Goal: Use online tool/utility: Utilize a website feature to perform a specific function

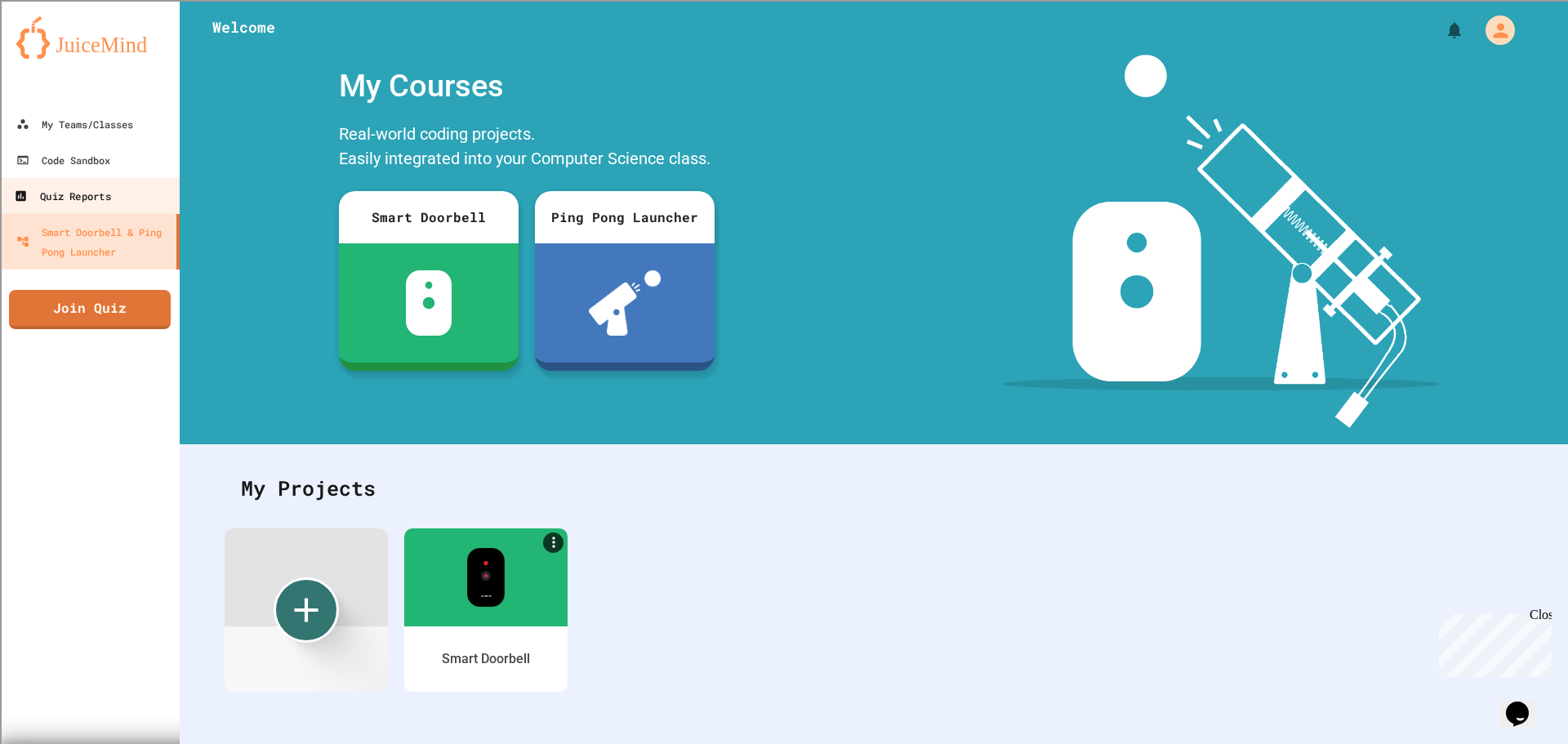
click at [92, 194] on div "Quiz Reports" at bounding box center [62, 197] width 96 height 20
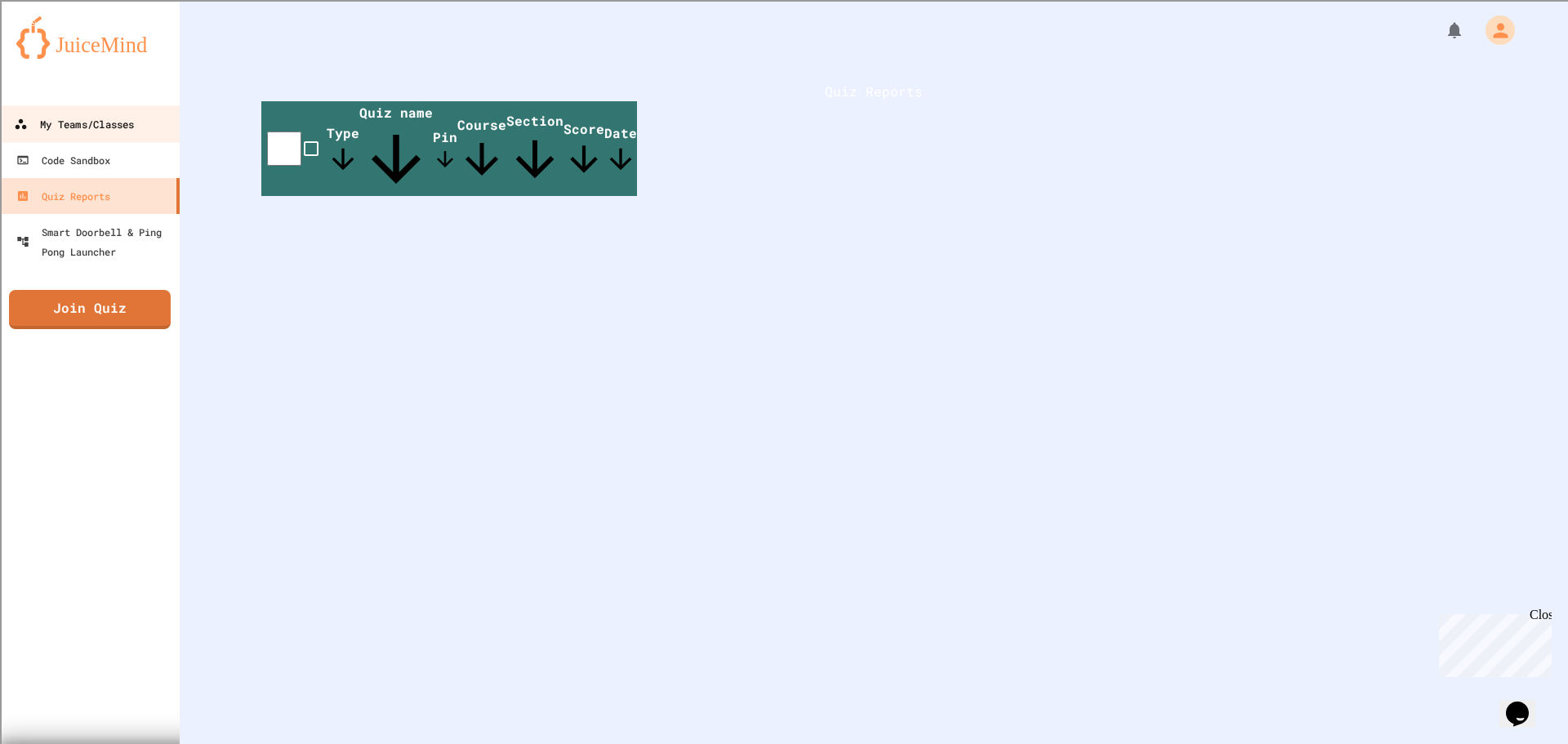
click at [100, 123] on div "My Teams/Classes" at bounding box center [73, 125] width 120 height 20
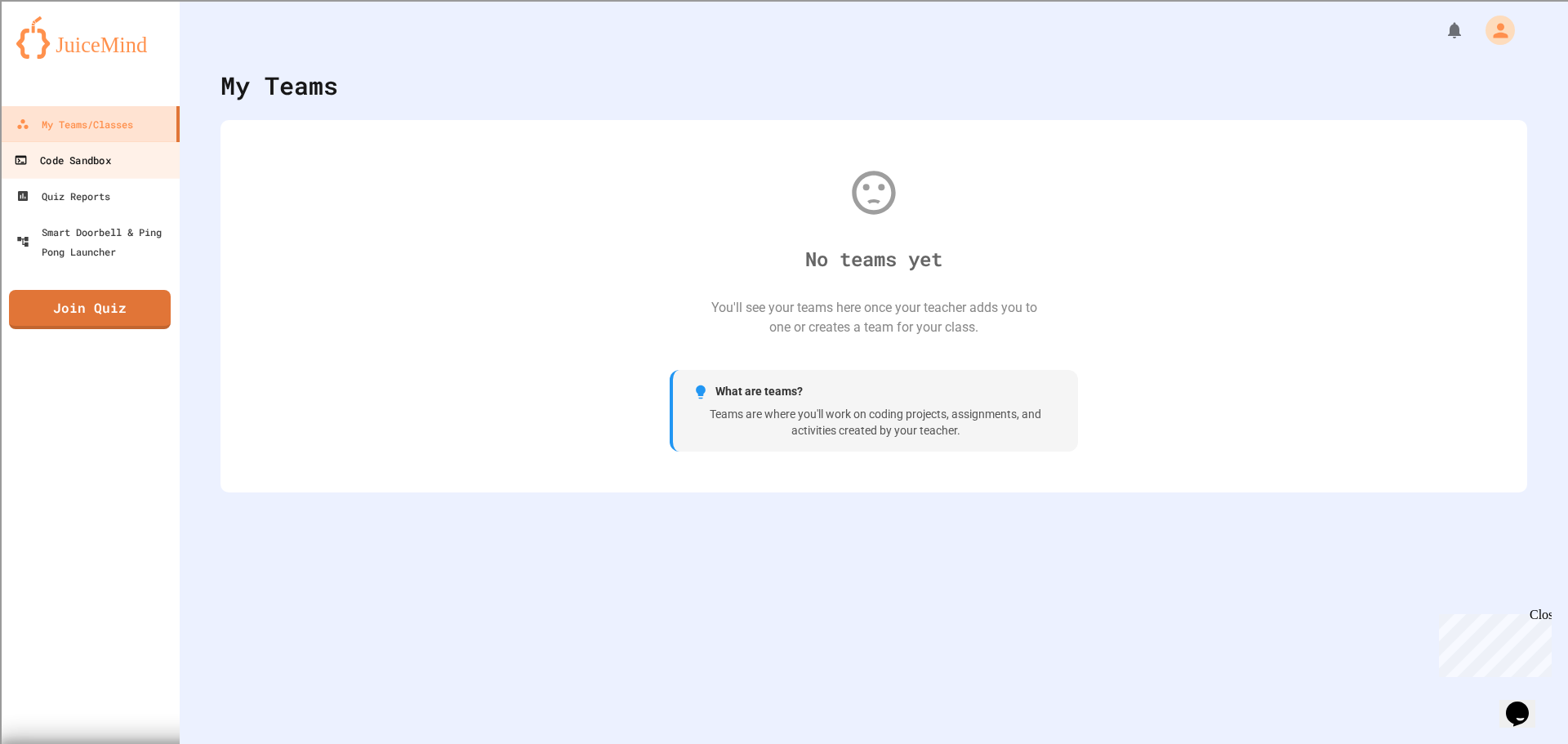
click at [93, 152] on div "Code Sandbox" at bounding box center [62, 161] width 96 height 20
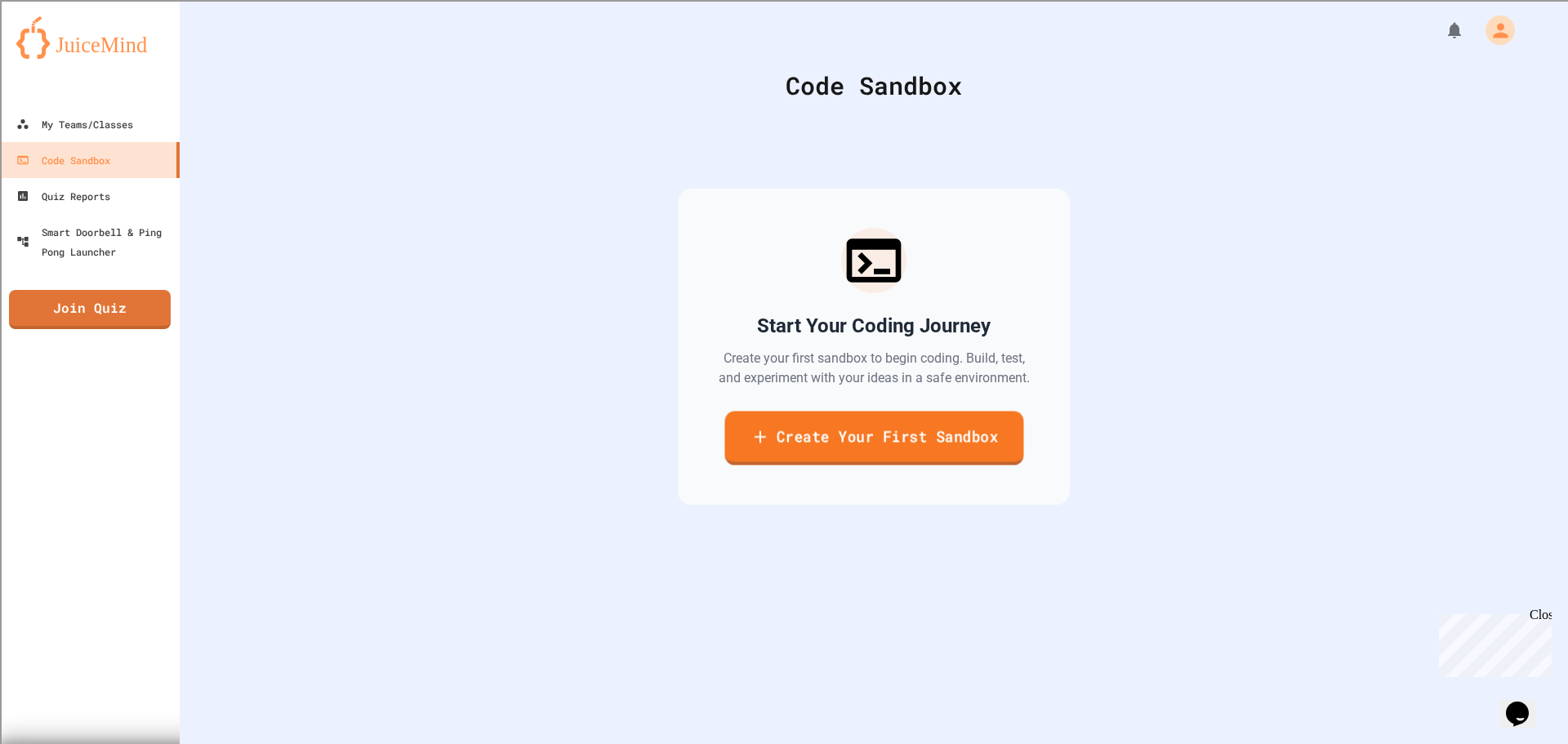
click at [801, 416] on link "Create Your First Sandbox" at bounding box center [874, 437] width 299 height 54
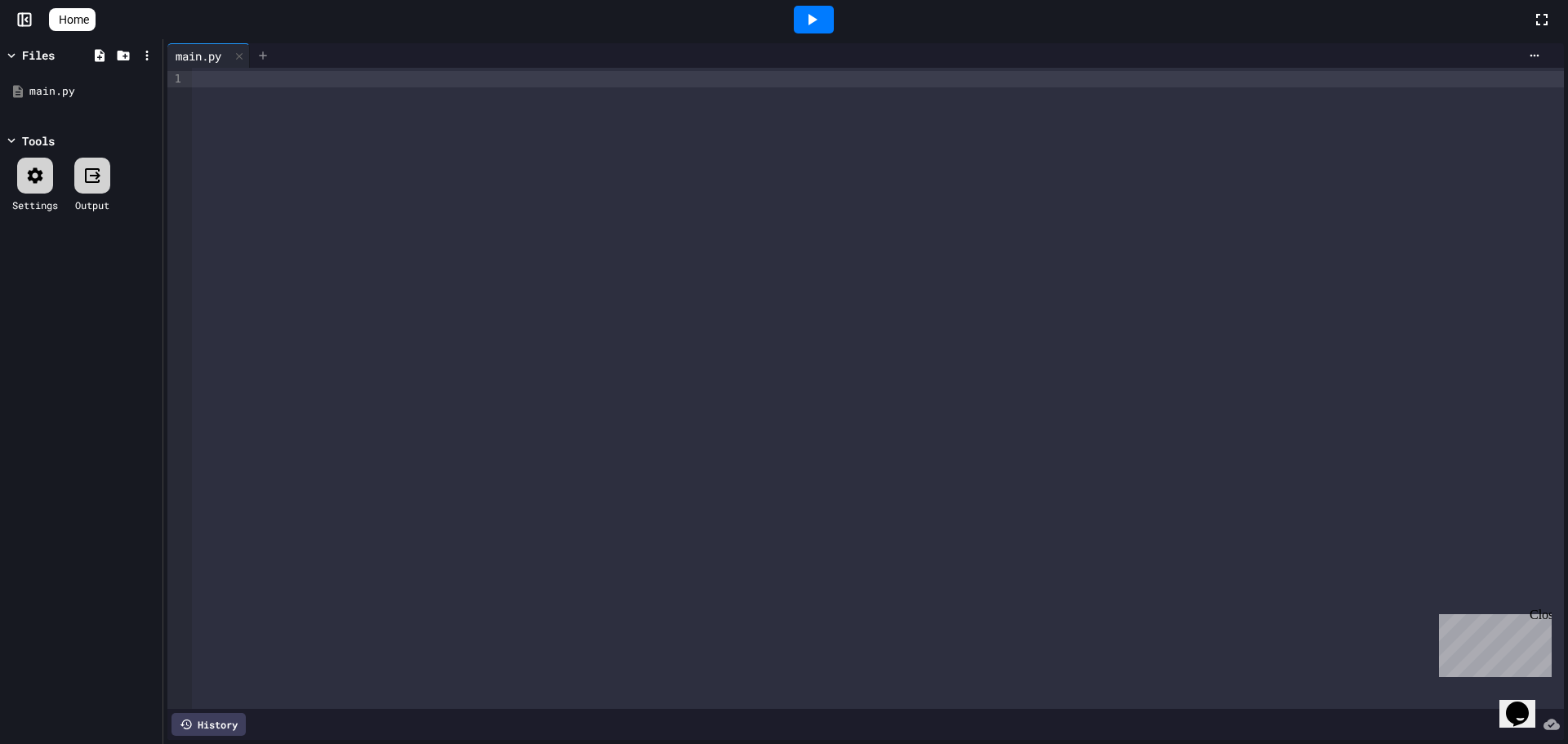
click at [266, 51] on icon at bounding box center [263, 55] width 13 height 13
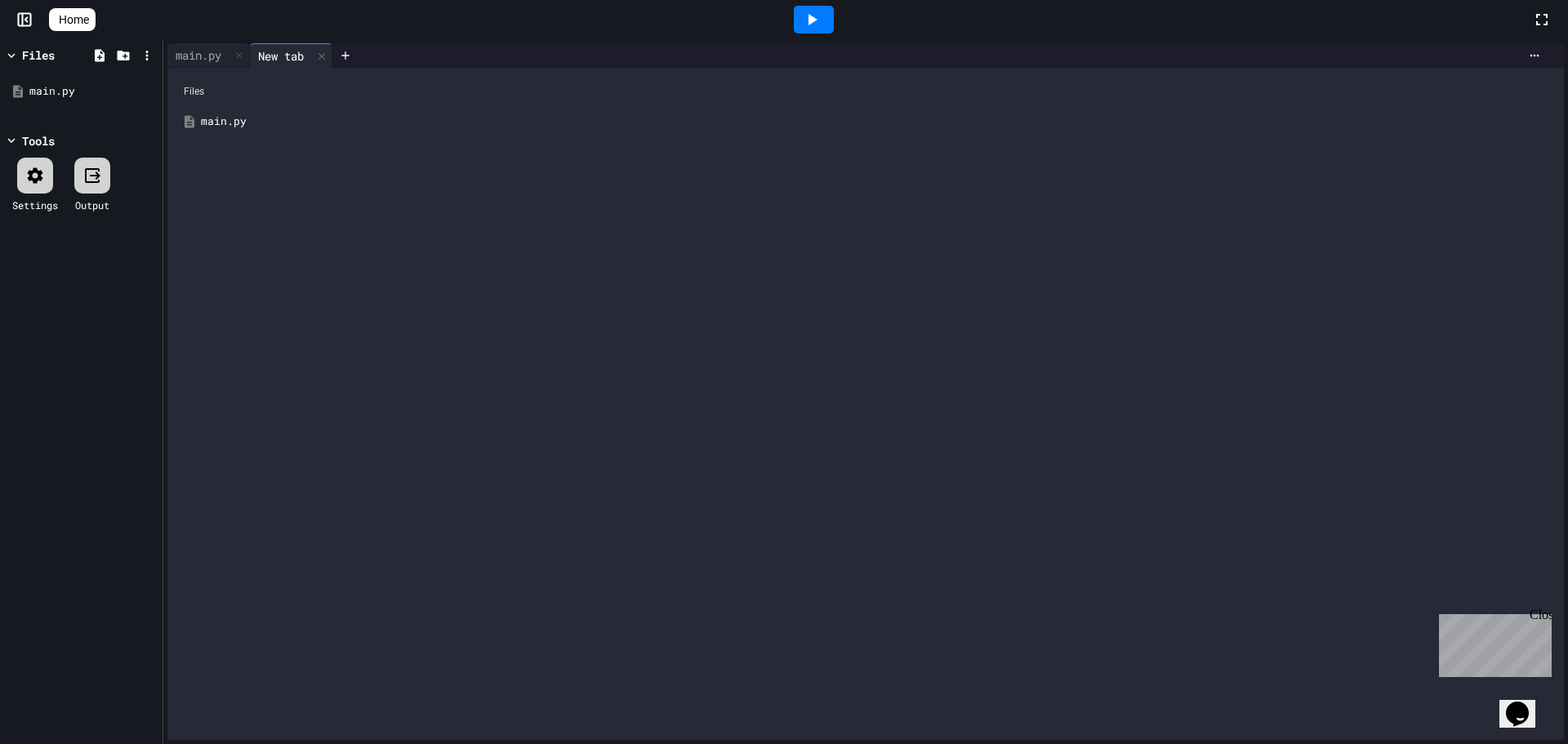
click at [207, 126] on div "main.py" at bounding box center [878, 122] width 1353 height 17
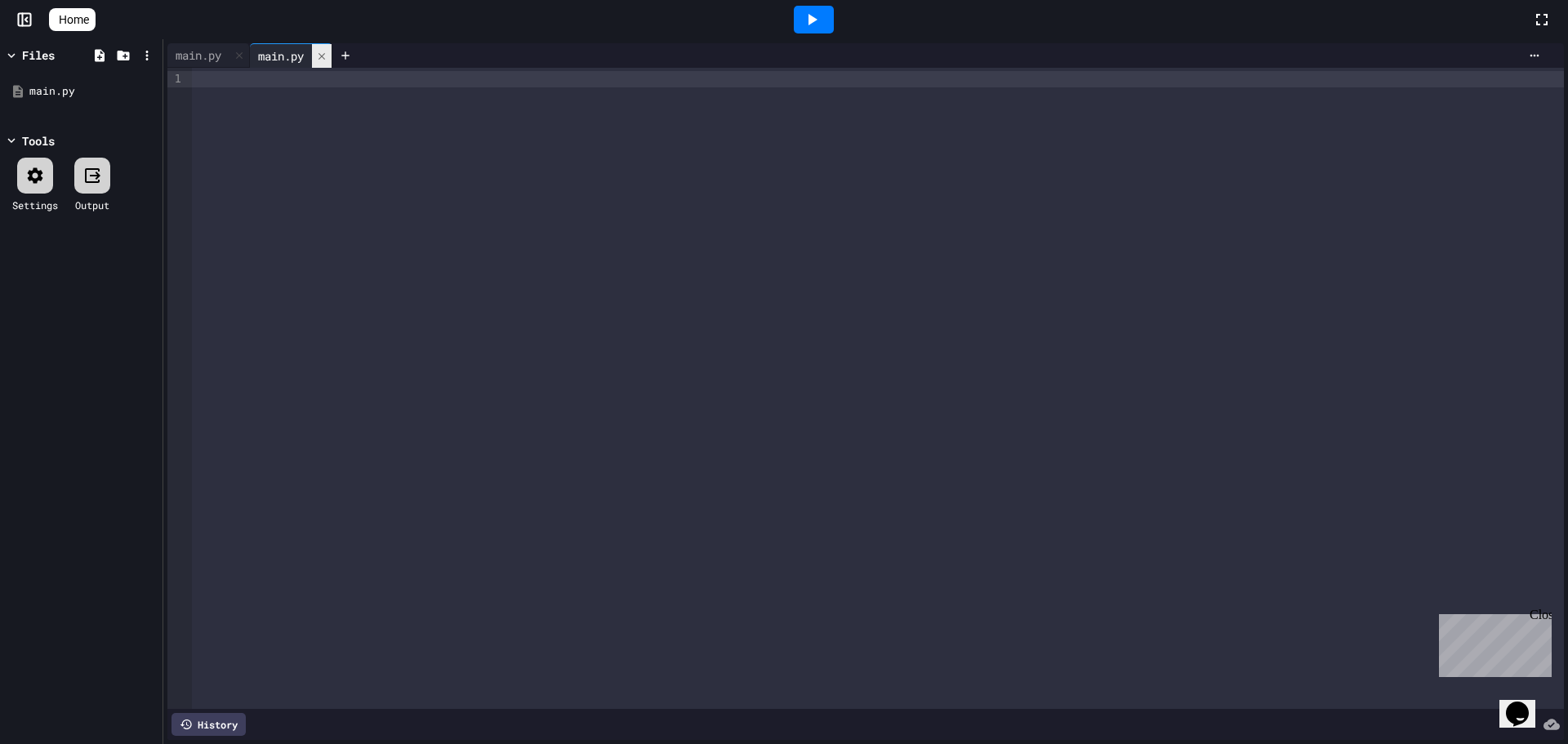
click at [321, 55] on icon at bounding box center [321, 56] width 11 height 11
click at [267, 52] on icon at bounding box center [263, 55] width 13 height 13
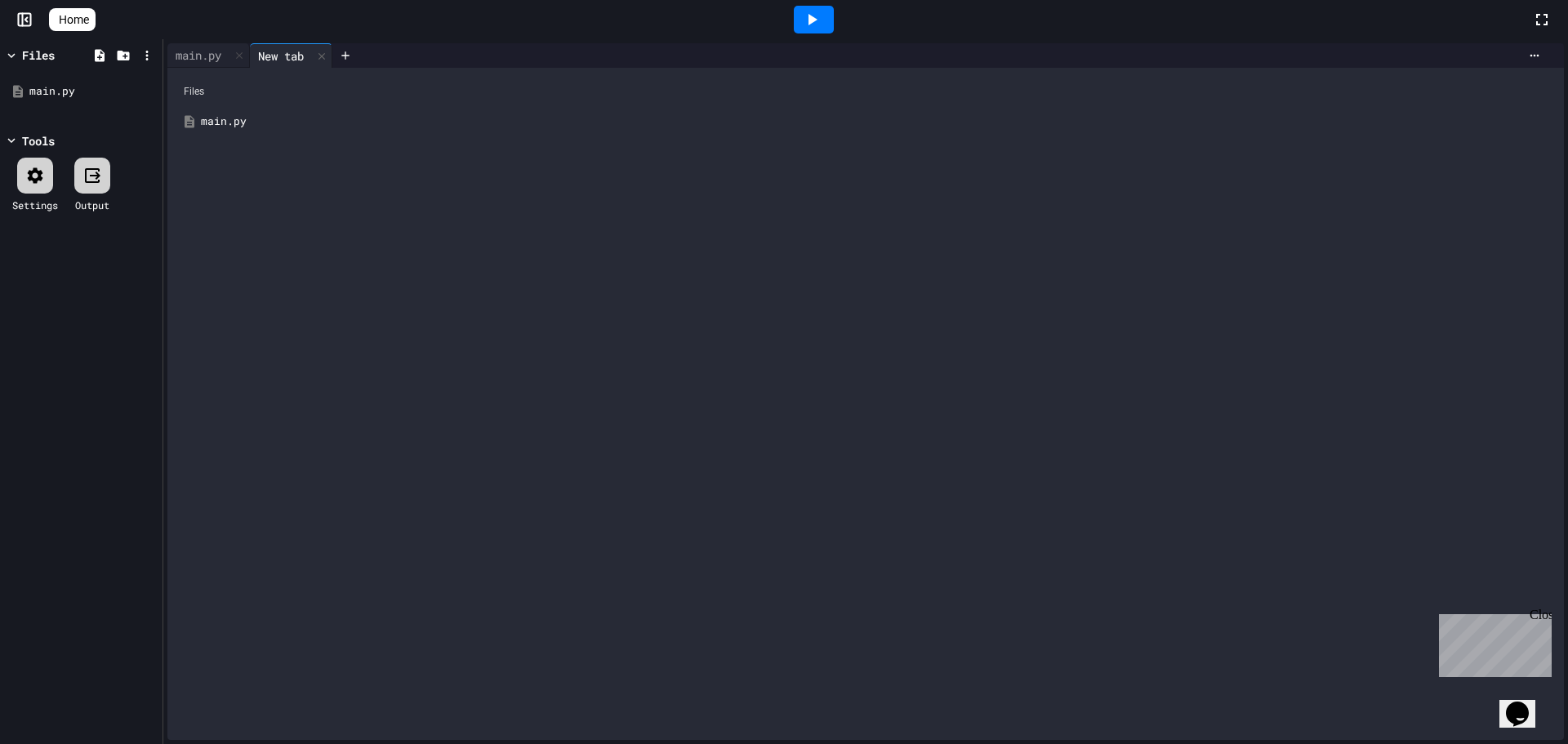
click at [39, 56] on div "Files" at bounding box center [39, 55] width 33 height 17
click at [95, 56] on icon at bounding box center [99, 54] width 10 height 12
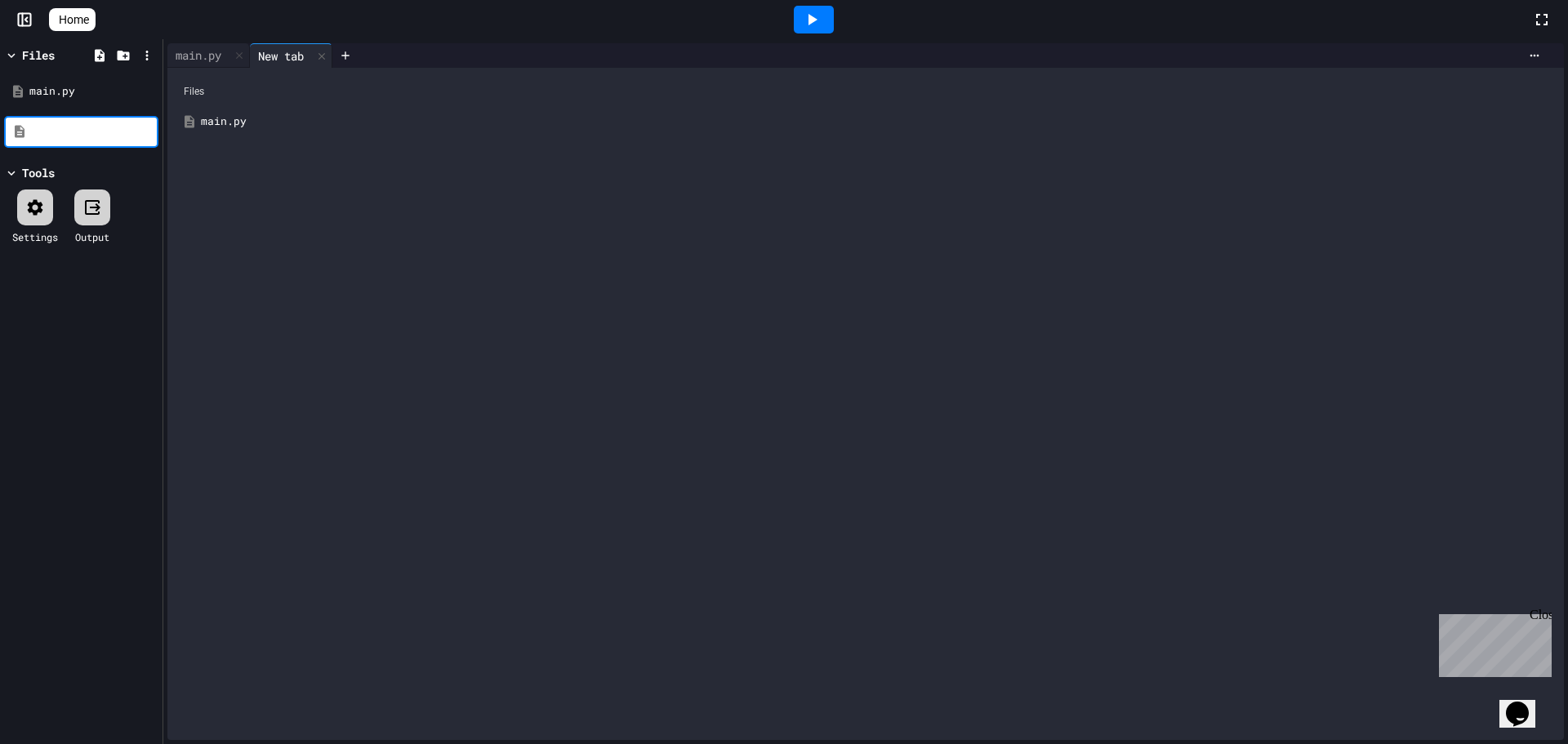
click at [119, 388] on div "Files main.py Tools Settings Output" at bounding box center [81, 392] width 162 height 705
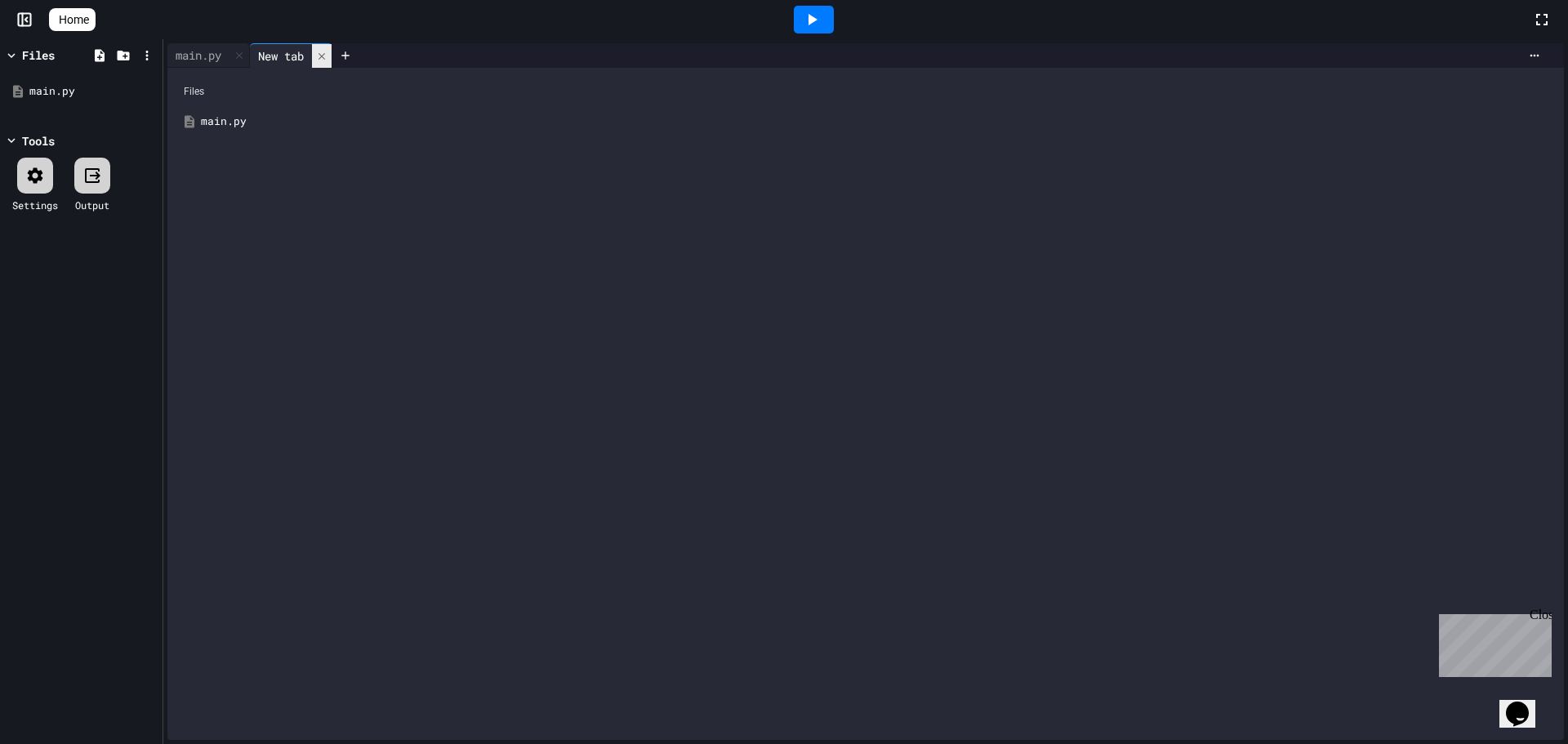
click at [327, 54] on icon at bounding box center [321, 56] width 11 height 11
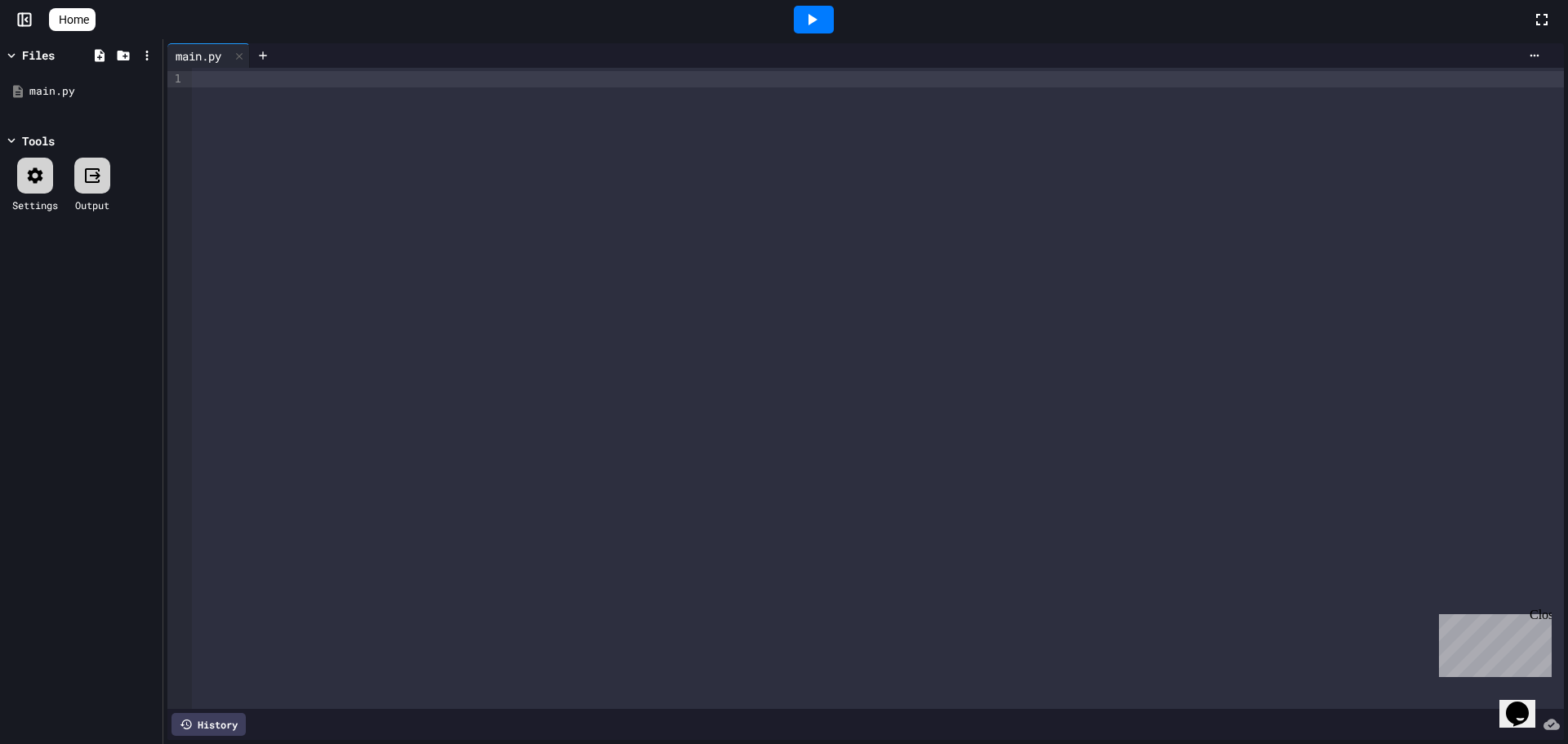
click at [286, 82] on div at bounding box center [878, 79] width 1372 height 17
click at [315, 58] on div at bounding box center [912, 55] width 1271 height 13
click at [283, 44] on div at bounding box center [898, 55] width 1297 height 25
click at [266, 71] on div "To enrich screen reader interactions, please activate Accessibility in Grammarl…" at bounding box center [878, 79] width 1372 height 17
click at [416, 51] on div at bounding box center [912, 55] width 1271 height 13
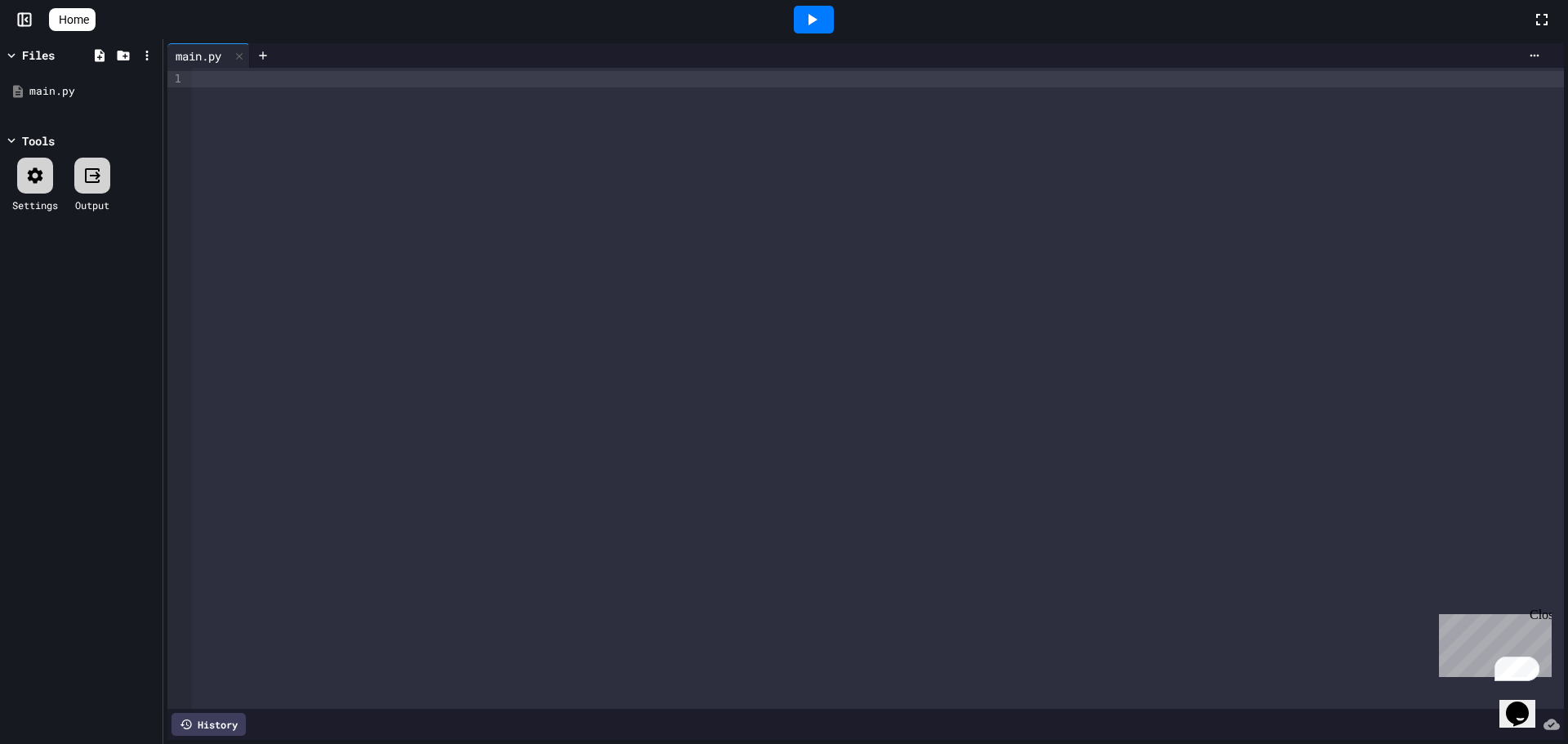
drag, startPoint x: 634, startPoint y: 9, endPoint x: 625, endPoint y: 9, distance: 9.0
click at [238, 62] on icon at bounding box center [239, 56] width 11 height 11
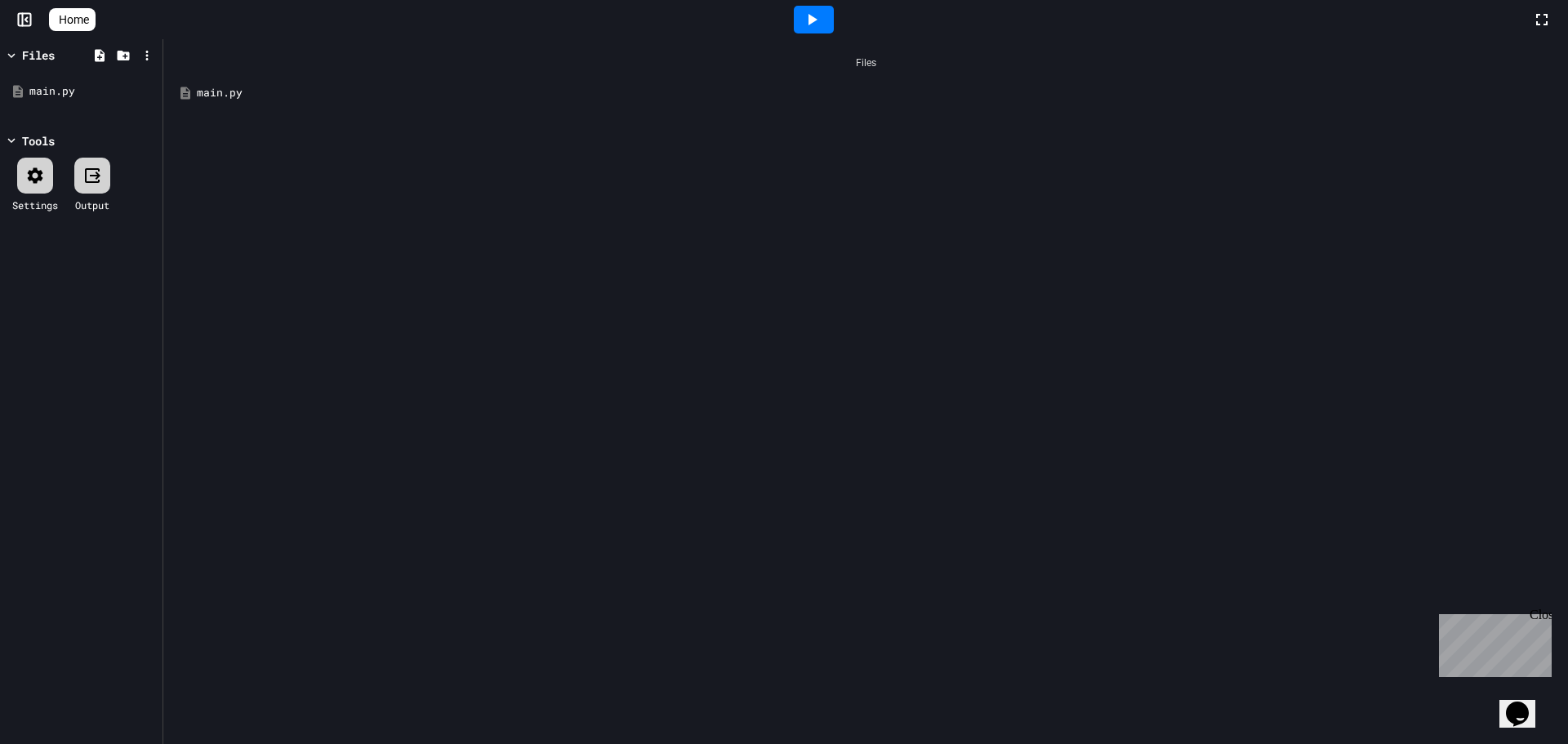
click at [225, 96] on div "main.py" at bounding box center [877, 94] width 1361 height 17
